Goal: Information Seeking & Learning: Learn about a topic

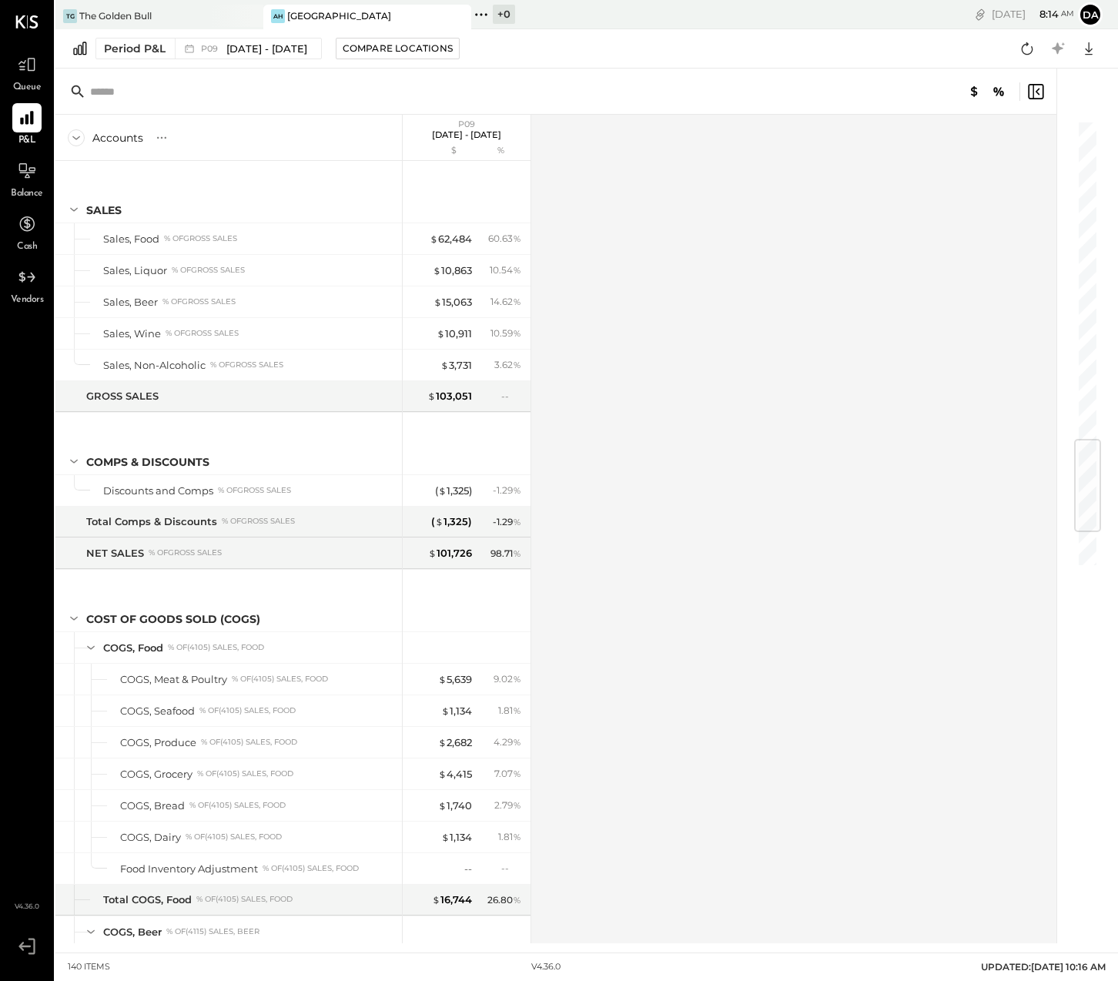
scroll to position [2693, 0]
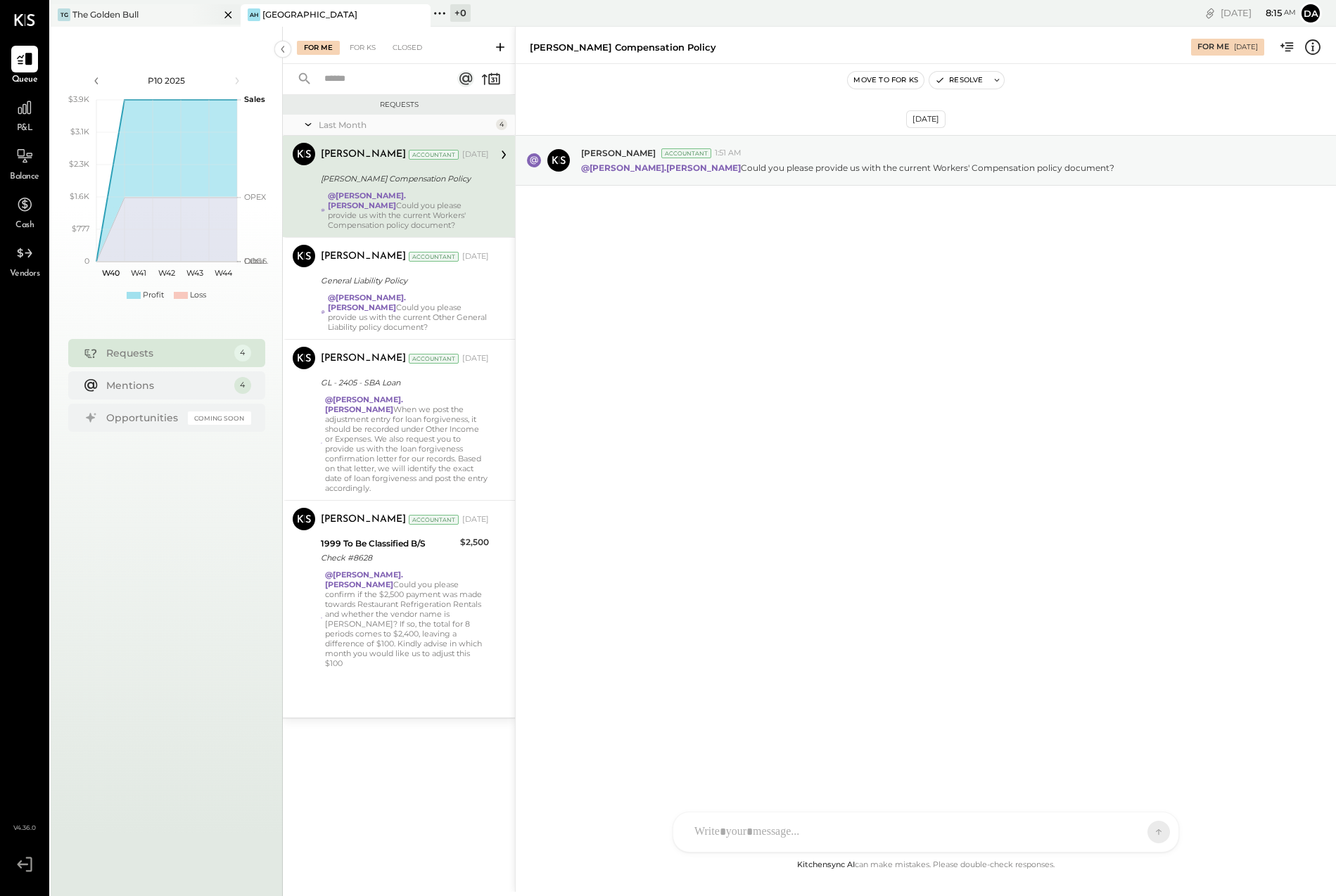
click at [112, 11] on div "The Golden Bull" at bounding box center [105, 14] width 66 height 12
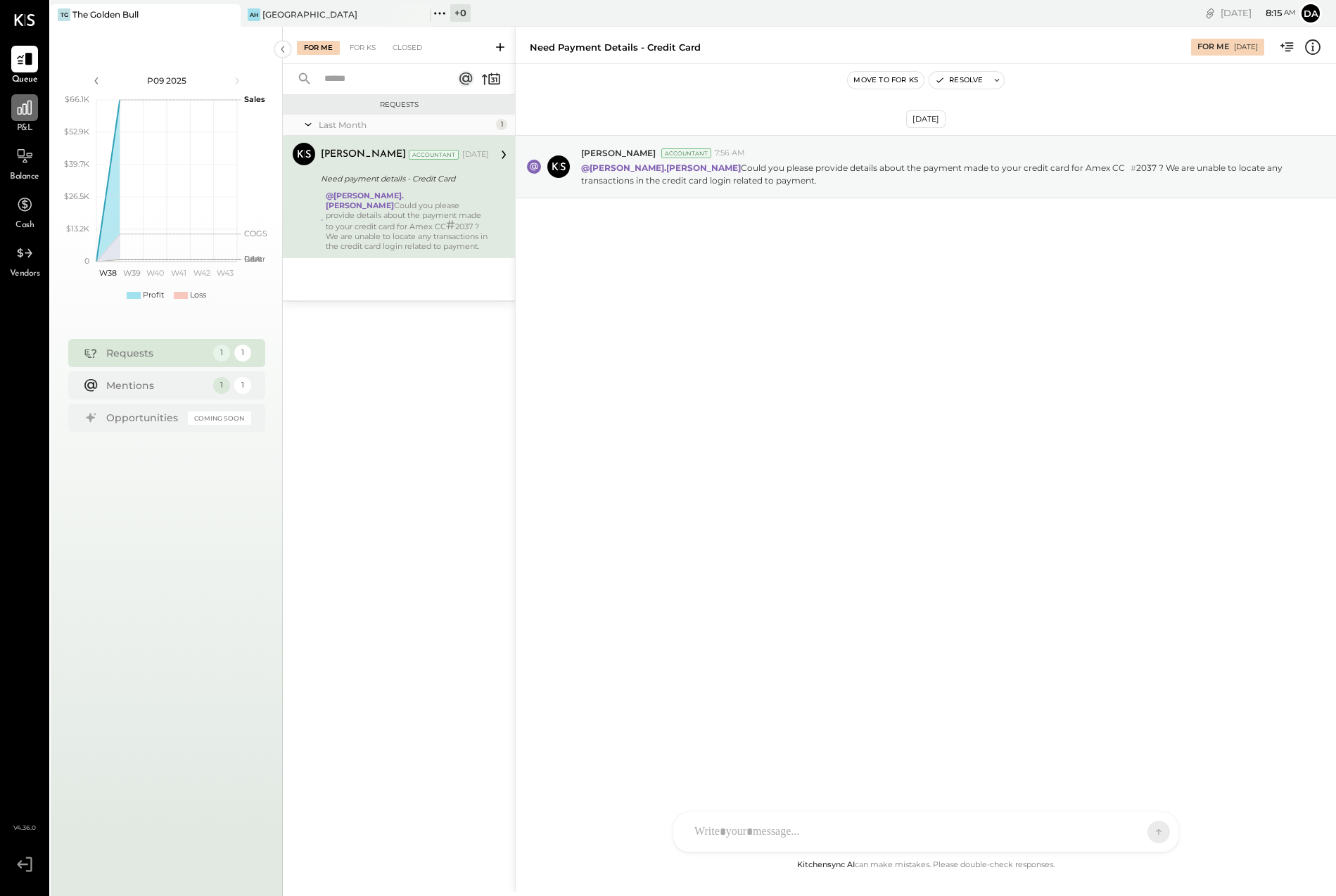
click at [23, 114] on icon at bounding box center [24, 107] width 14 height 14
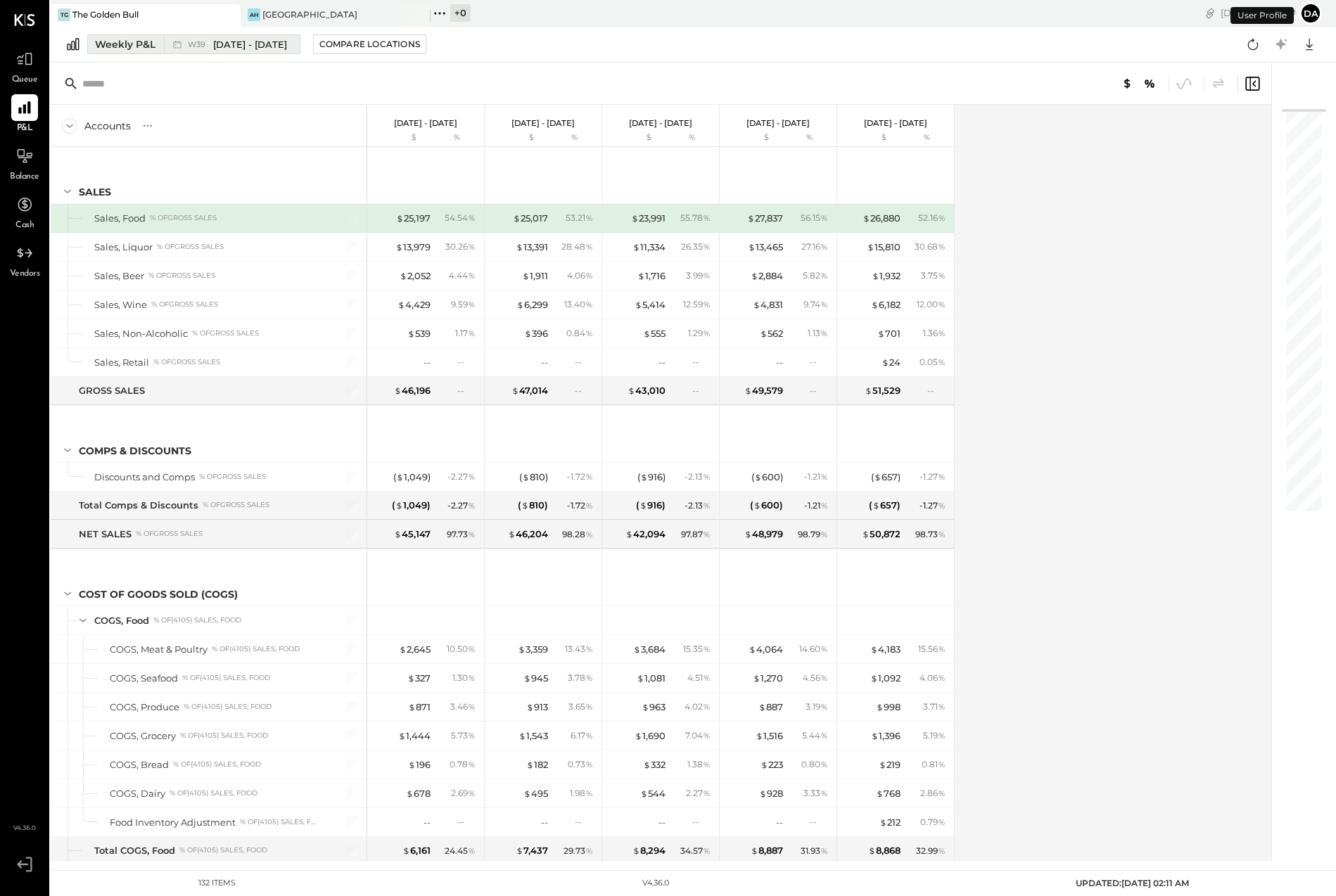
click at [105, 42] on div "Weekly P&L" at bounding box center [125, 44] width 60 height 14
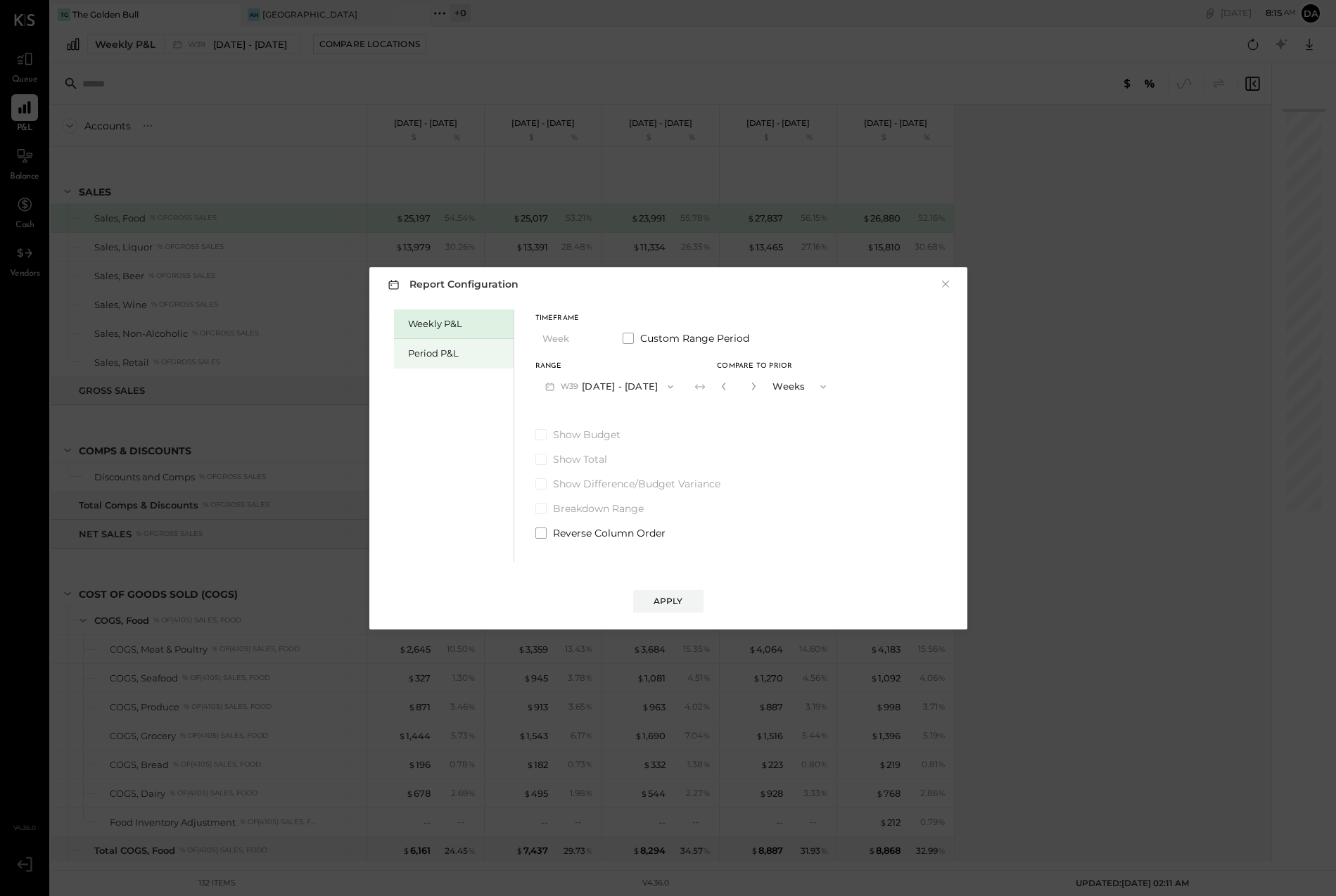
click at [442, 348] on div "Period P&L" at bounding box center [458, 353] width 99 height 14
click at [567, 389] on span "P10" at bounding box center [569, 386] width 17 height 11
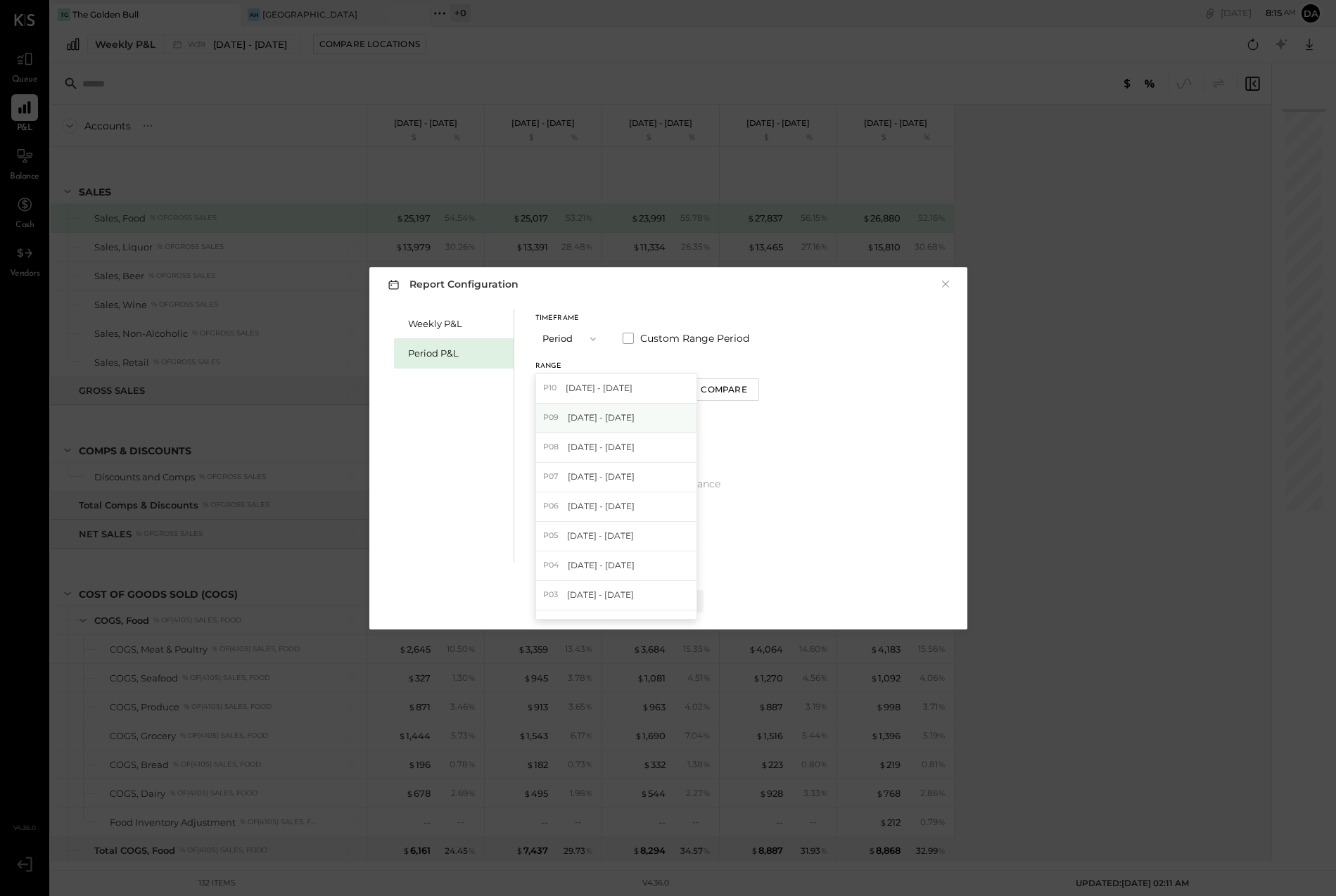
click at [573, 416] on span "[DATE] - [DATE]" at bounding box center [601, 417] width 67 height 12
click at [672, 599] on div "Apply" at bounding box center [668, 601] width 29 height 12
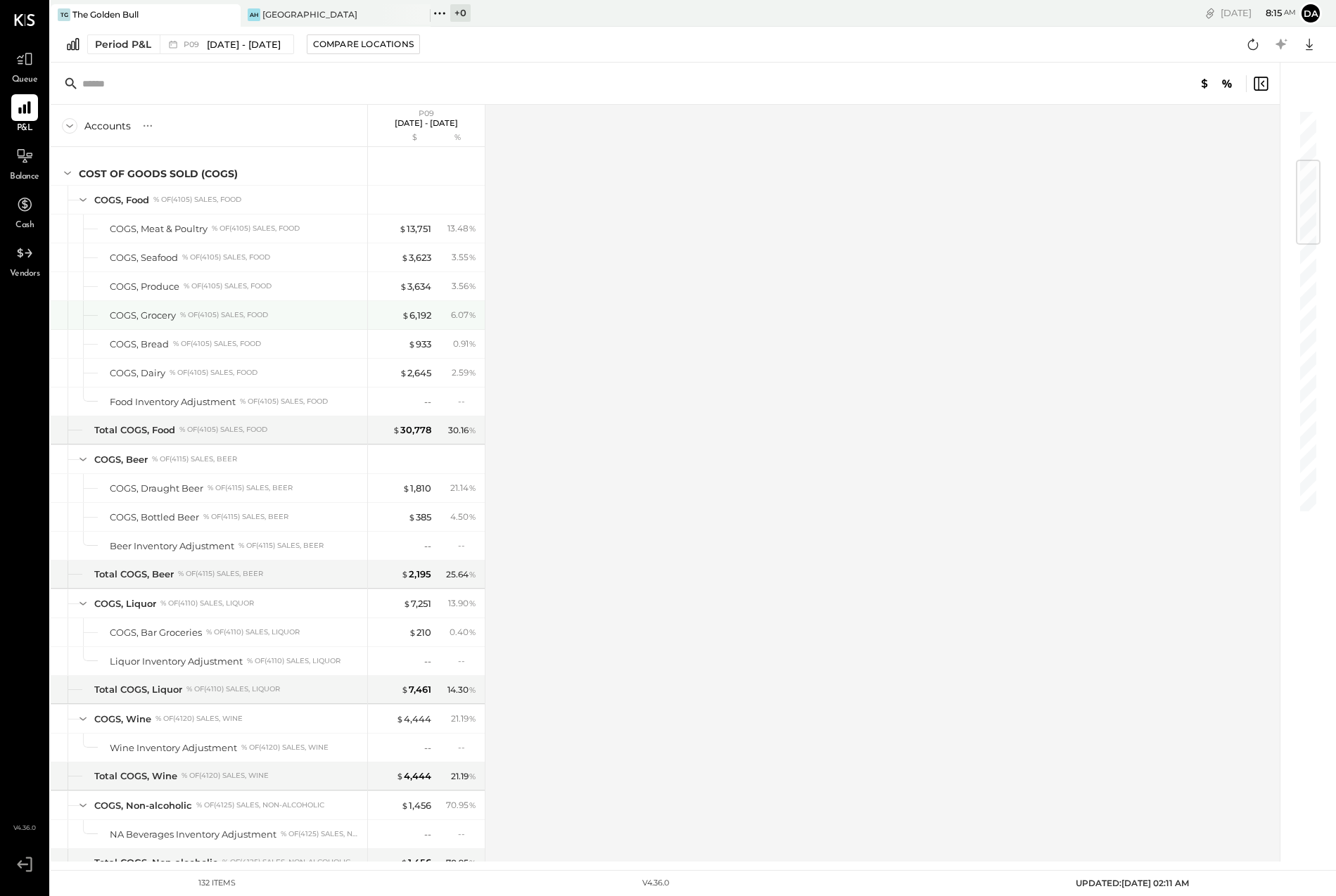
scroll to position [425, 0]
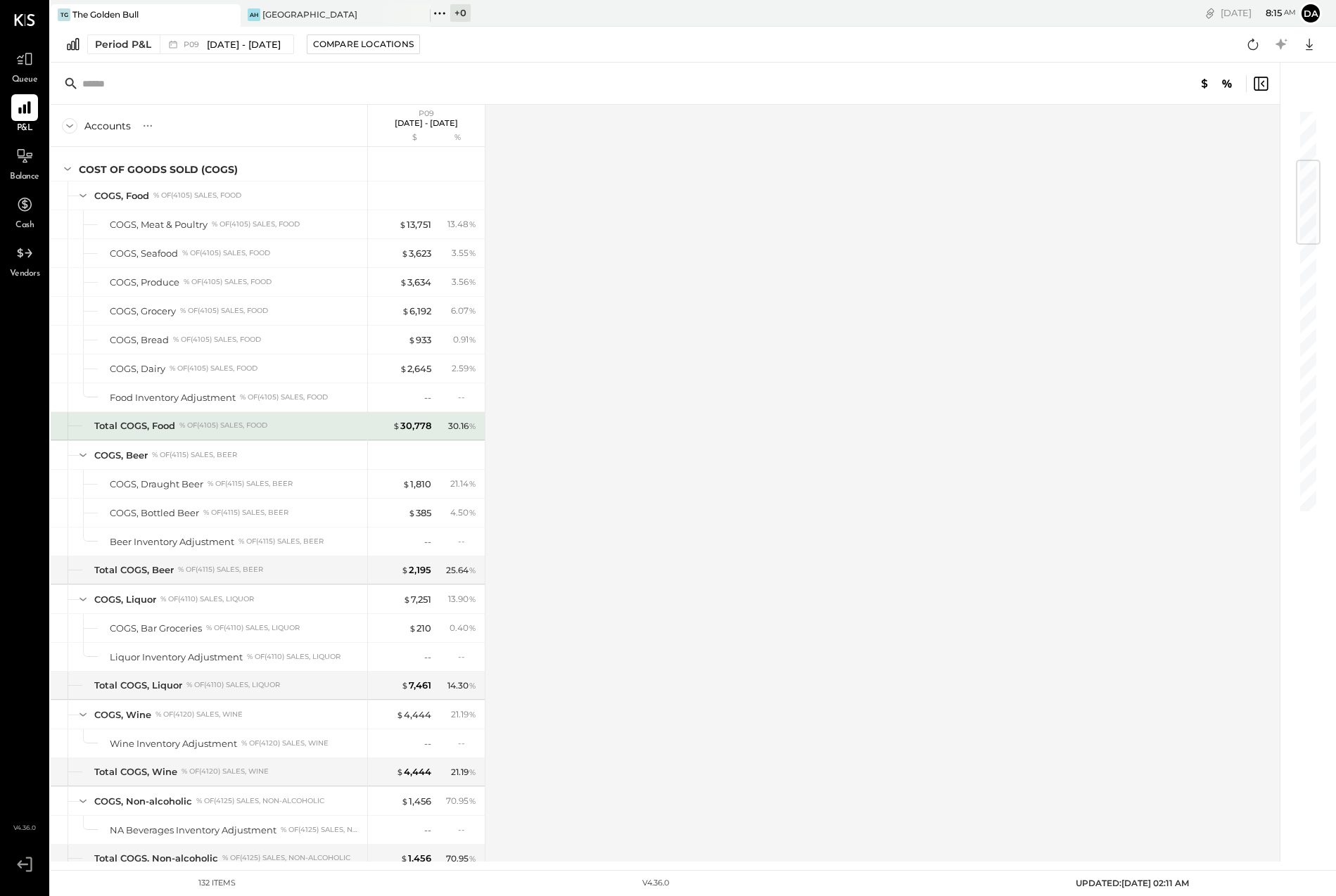
click at [156, 427] on div "Total COGS, Food" at bounding box center [134, 426] width 81 height 14
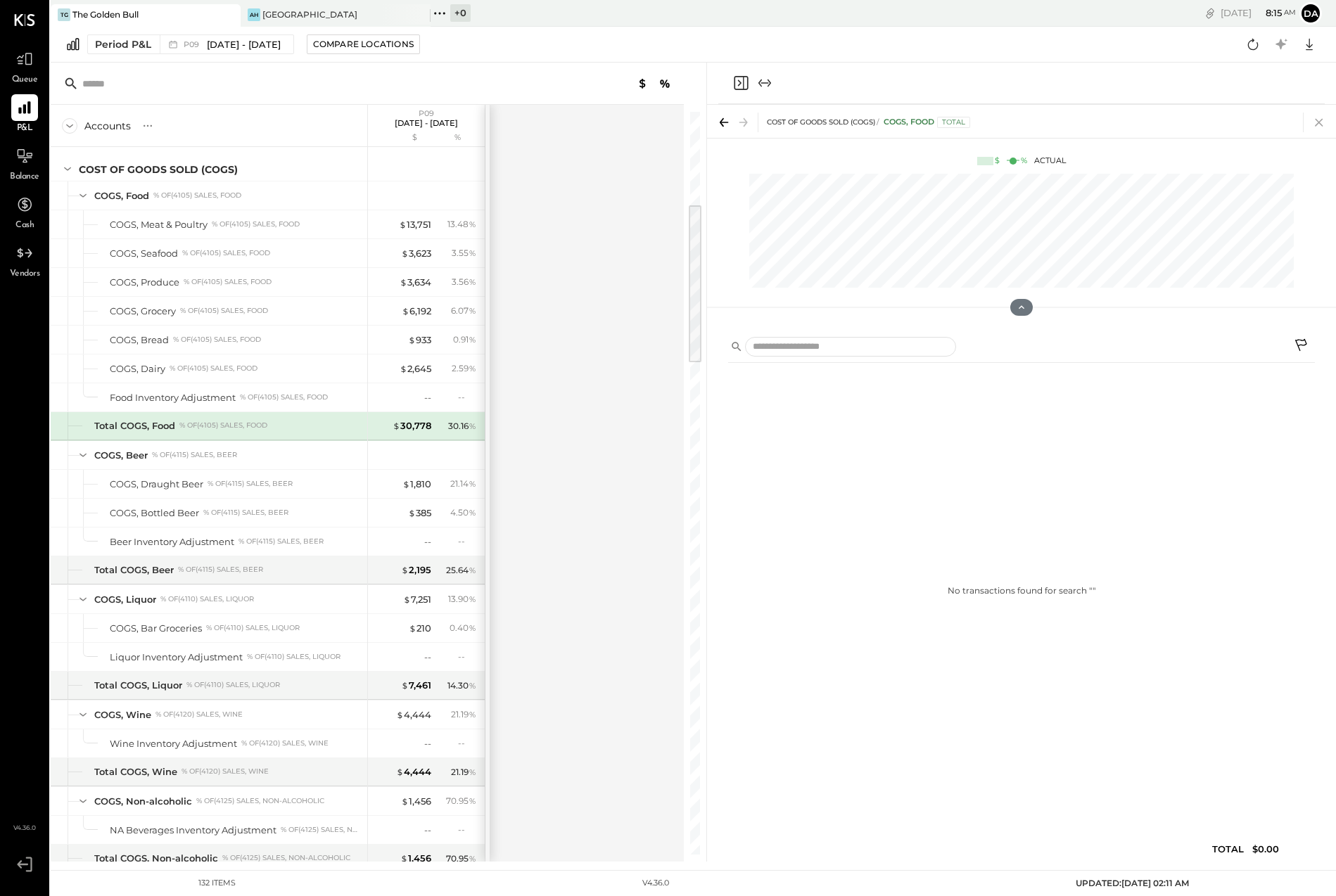
click at [1324, 117] on icon at bounding box center [1319, 122] width 20 height 20
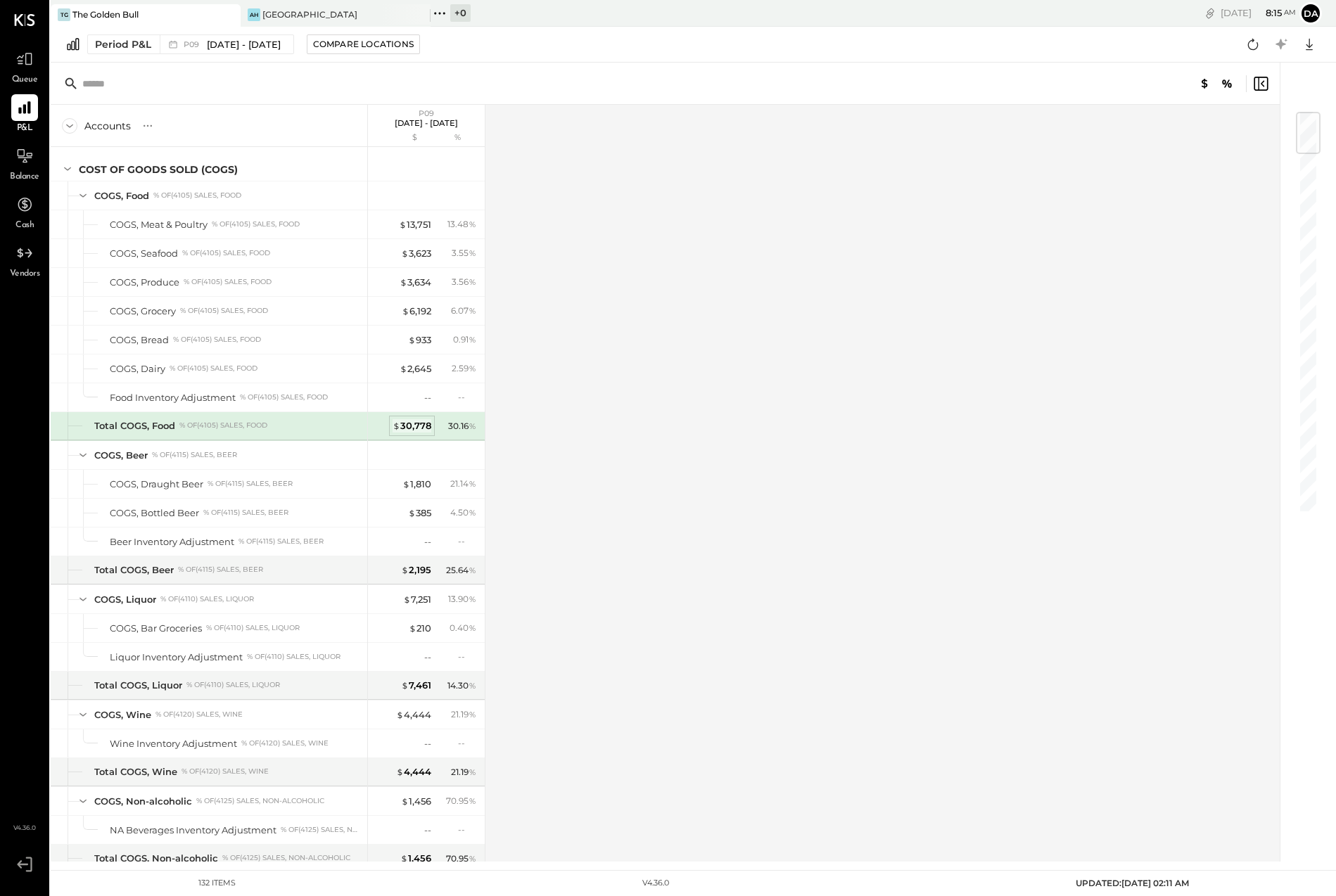
click at [409, 426] on div "$ 30,778" at bounding box center [412, 426] width 38 height 14
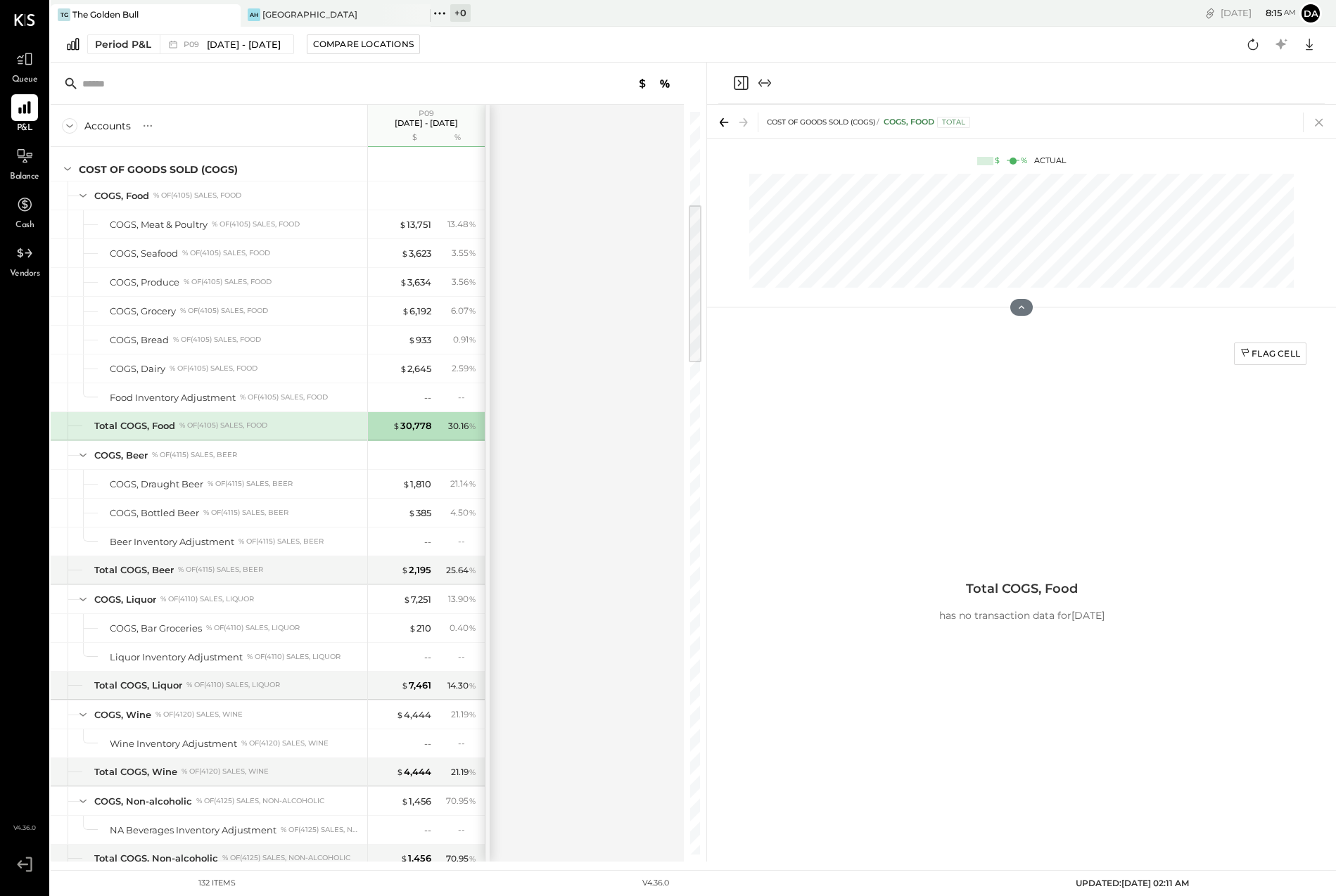
click at [1321, 121] on icon at bounding box center [1319, 122] width 20 height 20
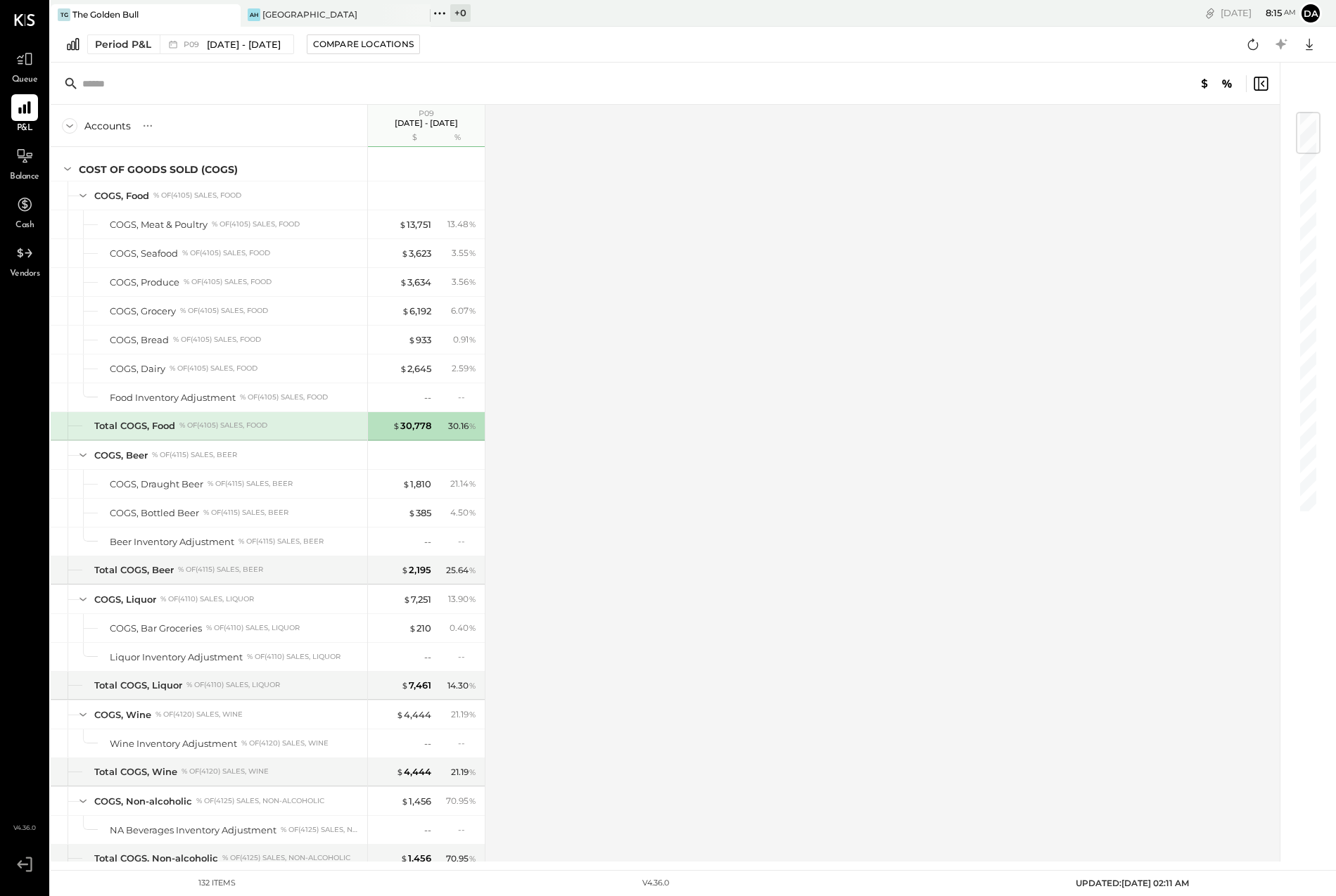
click at [194, 430] on div "% of (4105) Sales, Food" at bounding box center [223, 426] width 88 height 10
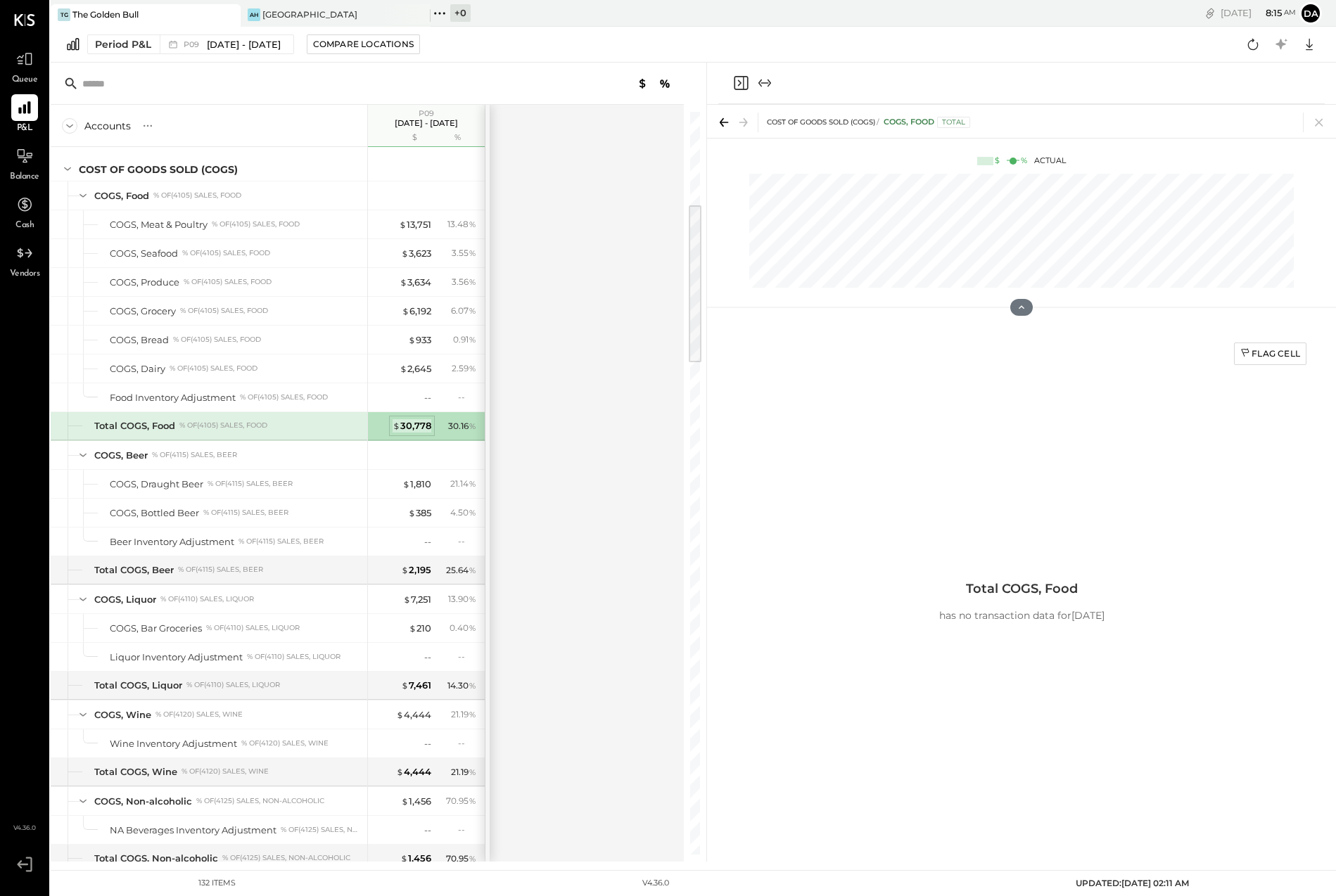
click at [414, 420] on div "$ 30,778" at bounding box center [412, 426] width 38 height 14
click at [462, 421] on div "30.16 %" at bounding box center [462, 427] width 28 height 13
click at [459, 428] on div "30.16 %" at bounding box center [462, 427] width 28 height 13
click at [1318, 123] on icon at bounding box center [1319, 122] width 7 height 7
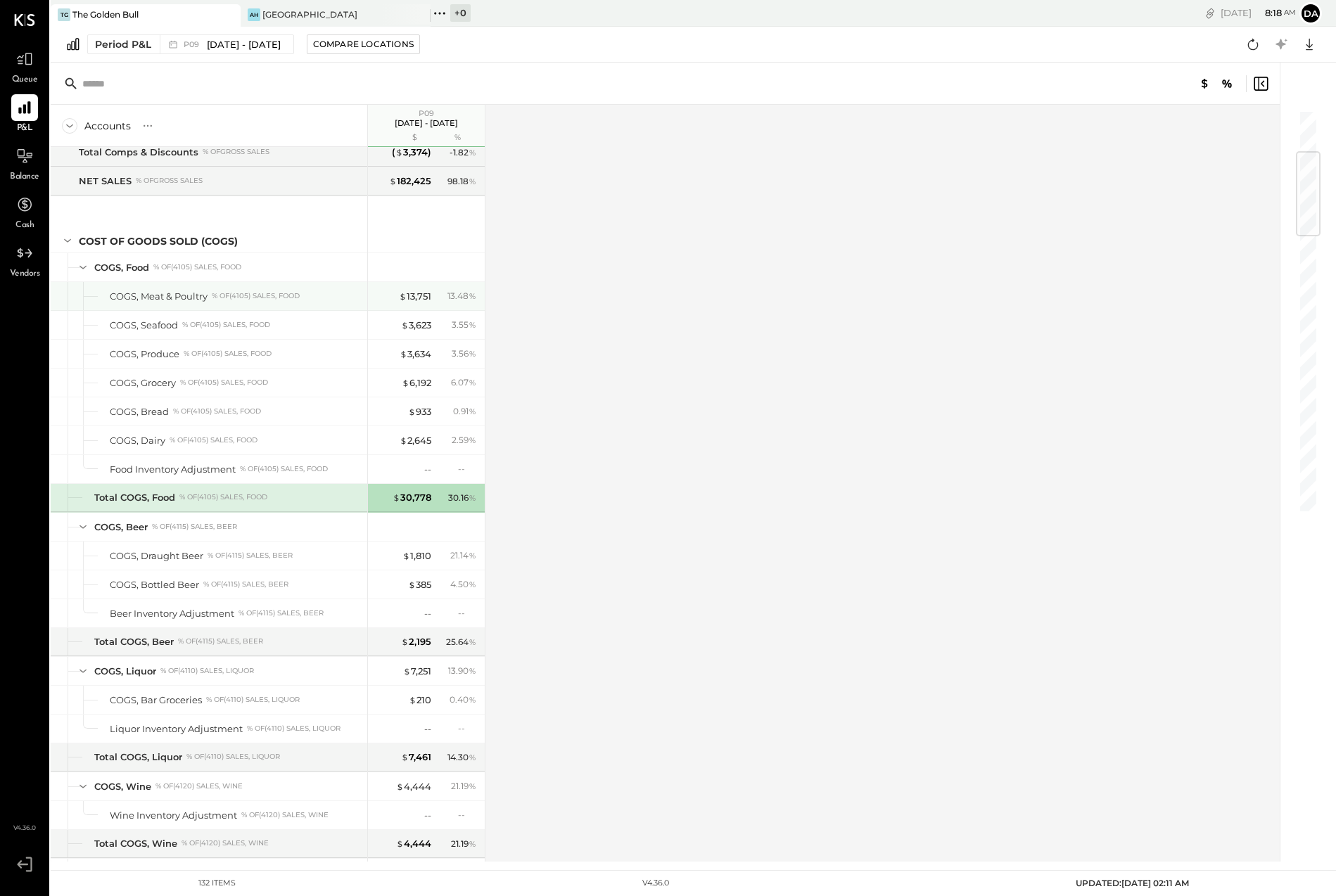
scroll to position [343, 0]
